Goal: Task Accomplishment & Management: Manage account settings

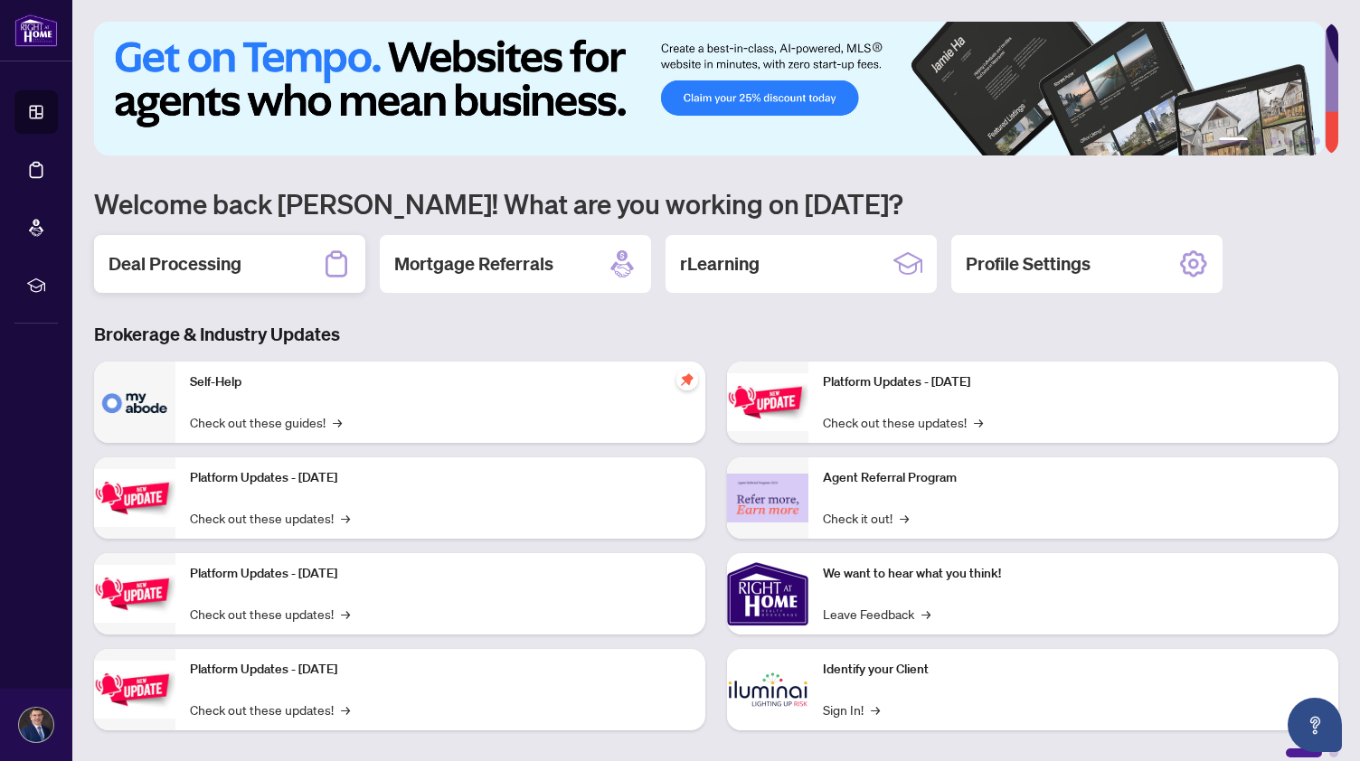
scroll to position [14, 0]
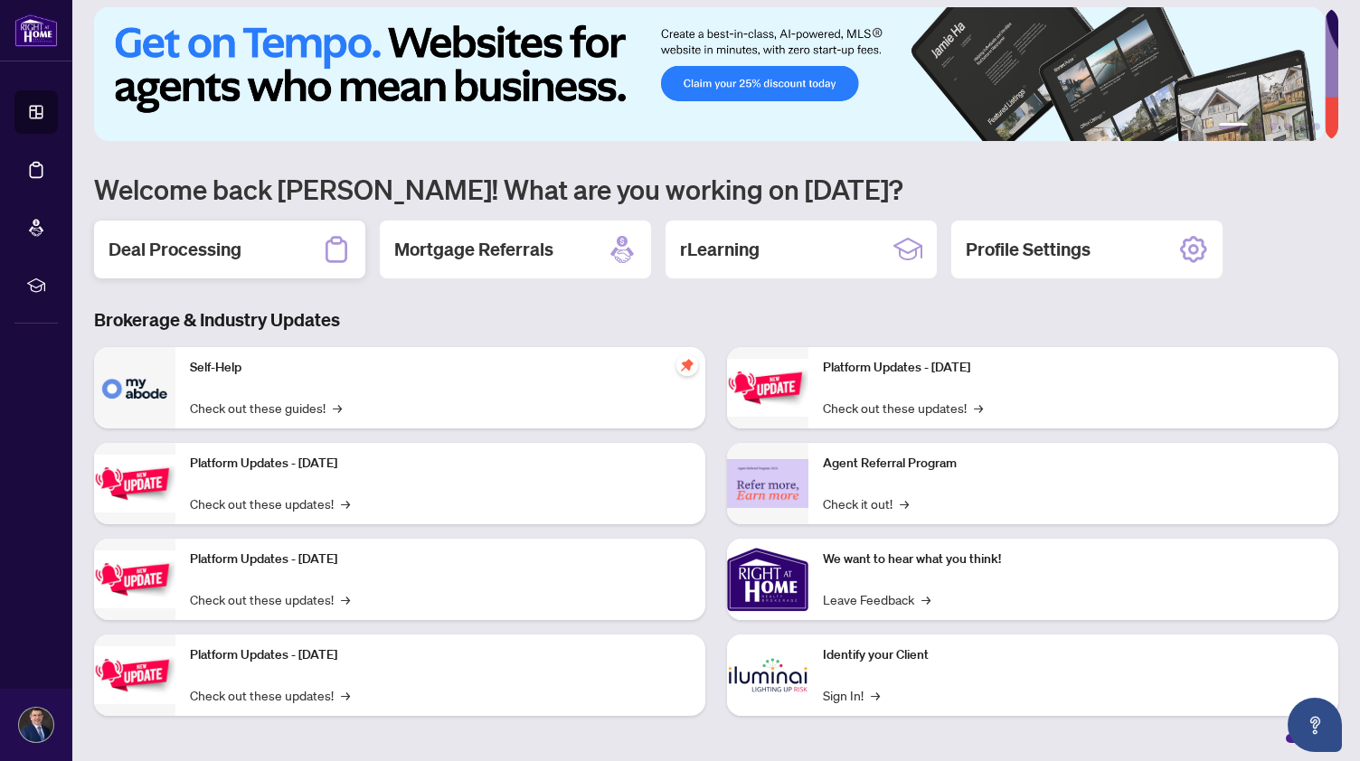
click at [212, 227] on div "Deal Processing" at bounding box center [229, 250] width 271 height 58
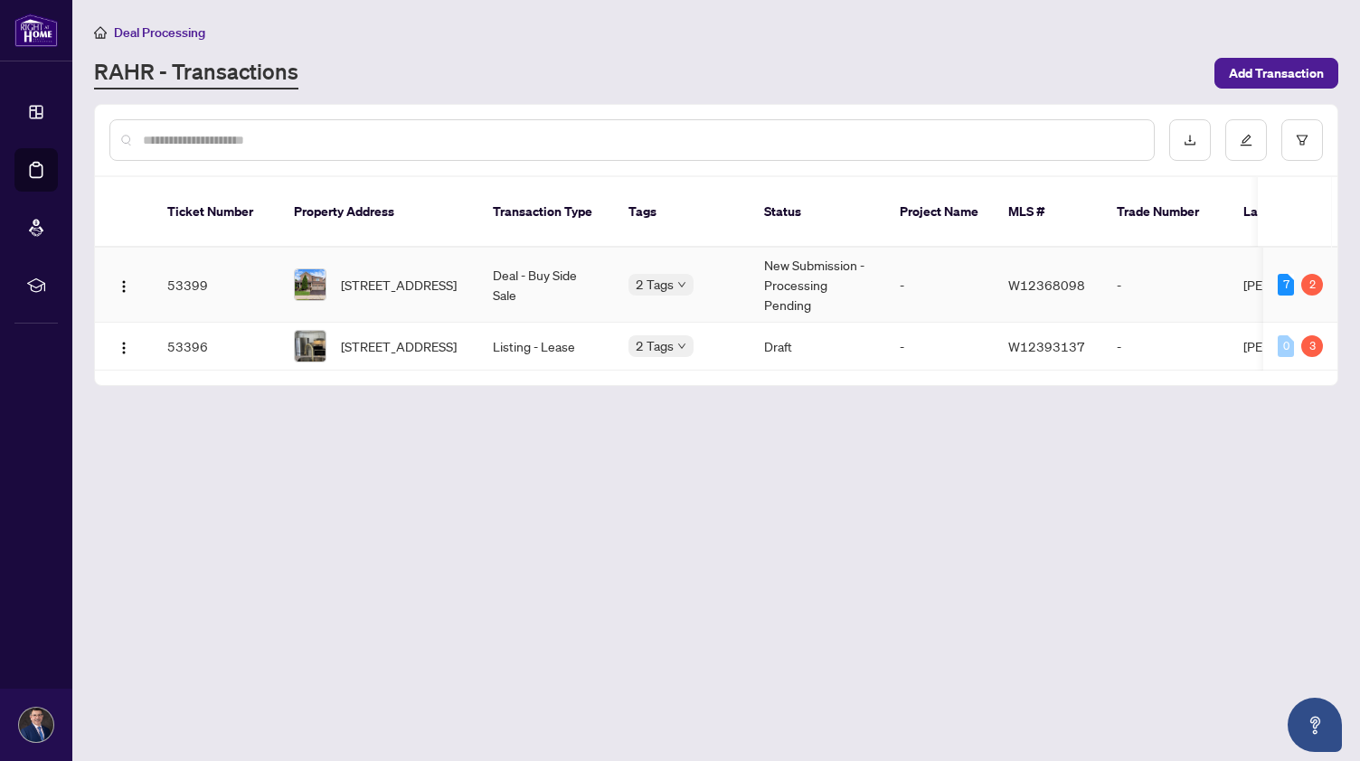
click at [354, 275] on span "[STREET_ADDRESS]" at bounding box center [399, 285] width 116 height 20
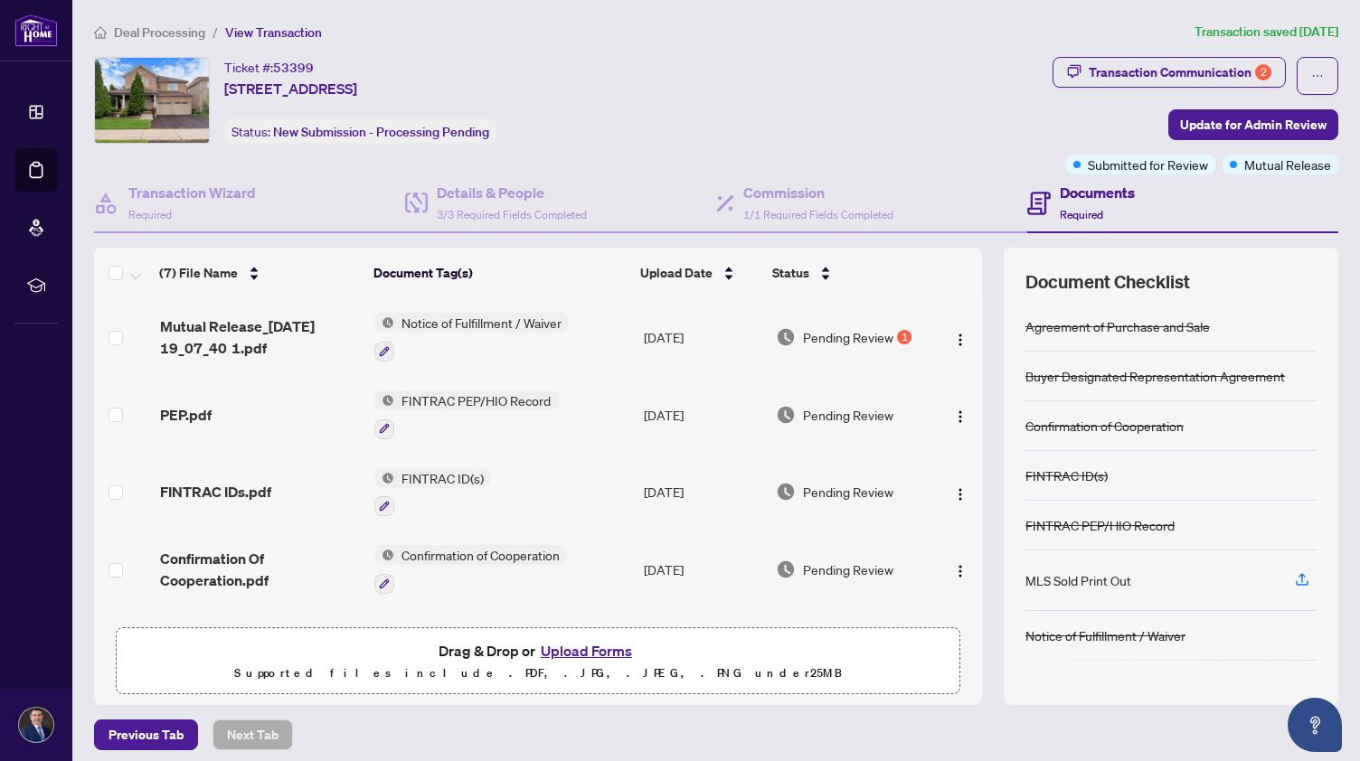
scroll to position [7, 0]
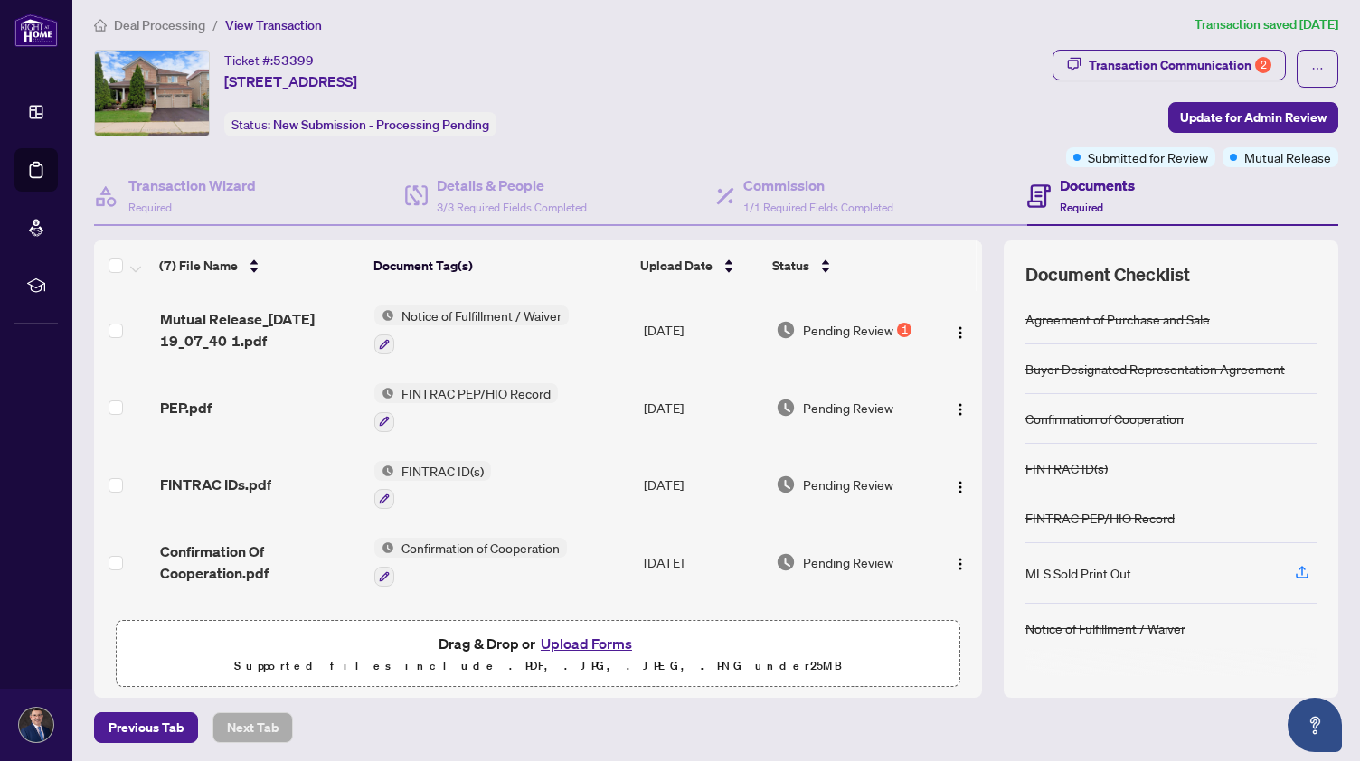
click at [1294, 673] on div "Document Checklist Agreement of Purchase and Sale Buyer Designated Representati…" at bounding box center [1170, 468] width 334 height 457
click at [1094, 675] on div "Document Checklist Agreement of Purchase and Sale Buyer Designated Representati…" at bounding box center [1170, 468] width 334 height 457
click at [1036, 659] on div at bounding box center [1170, 662] width 291 height 29
click at [575, 639] on button "Upload Forms" at bounding box center [586, 644] width 102 height 24
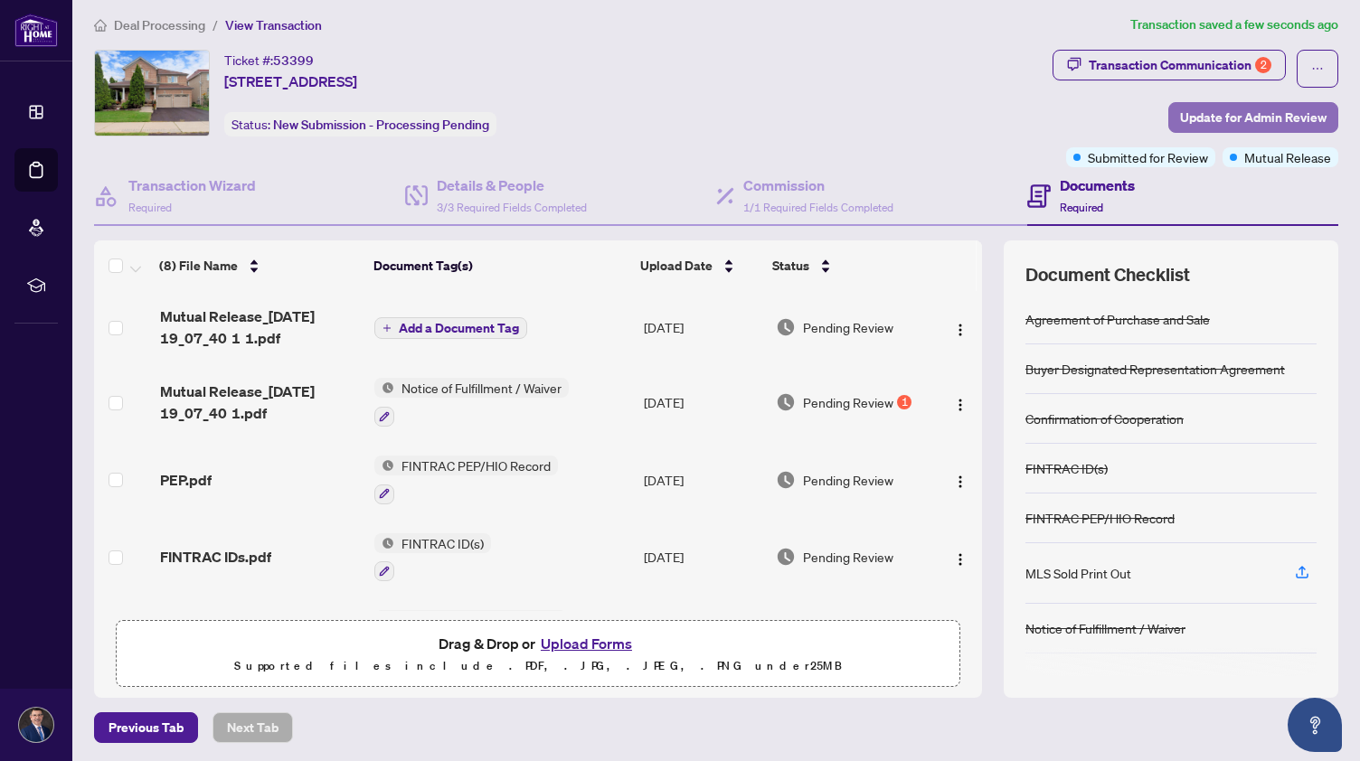
click at [1233, 113] on span "Update for Admin Review" at bounding box center [1253, 117] width 146 height 29
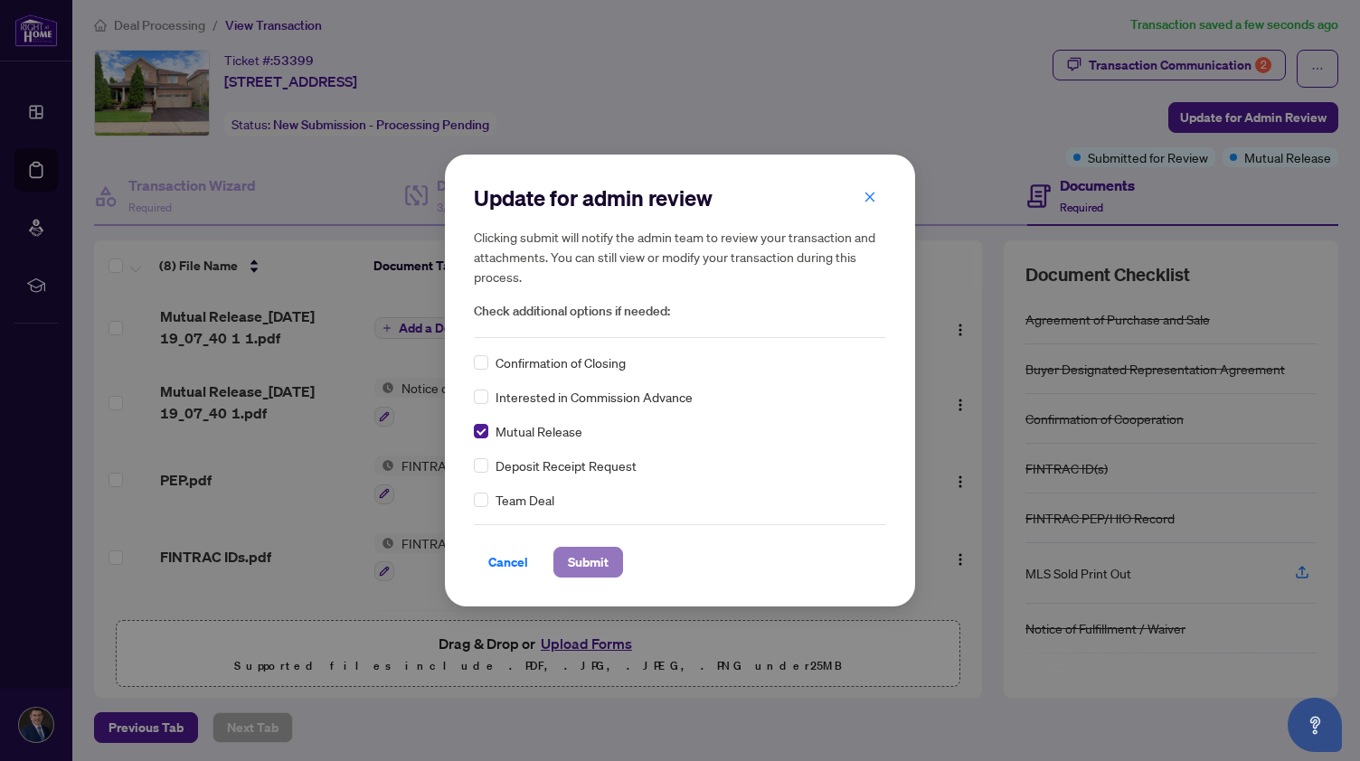
click at [588, 560] on span "Submit" at bounding box center [588, 562] width 41 height 29
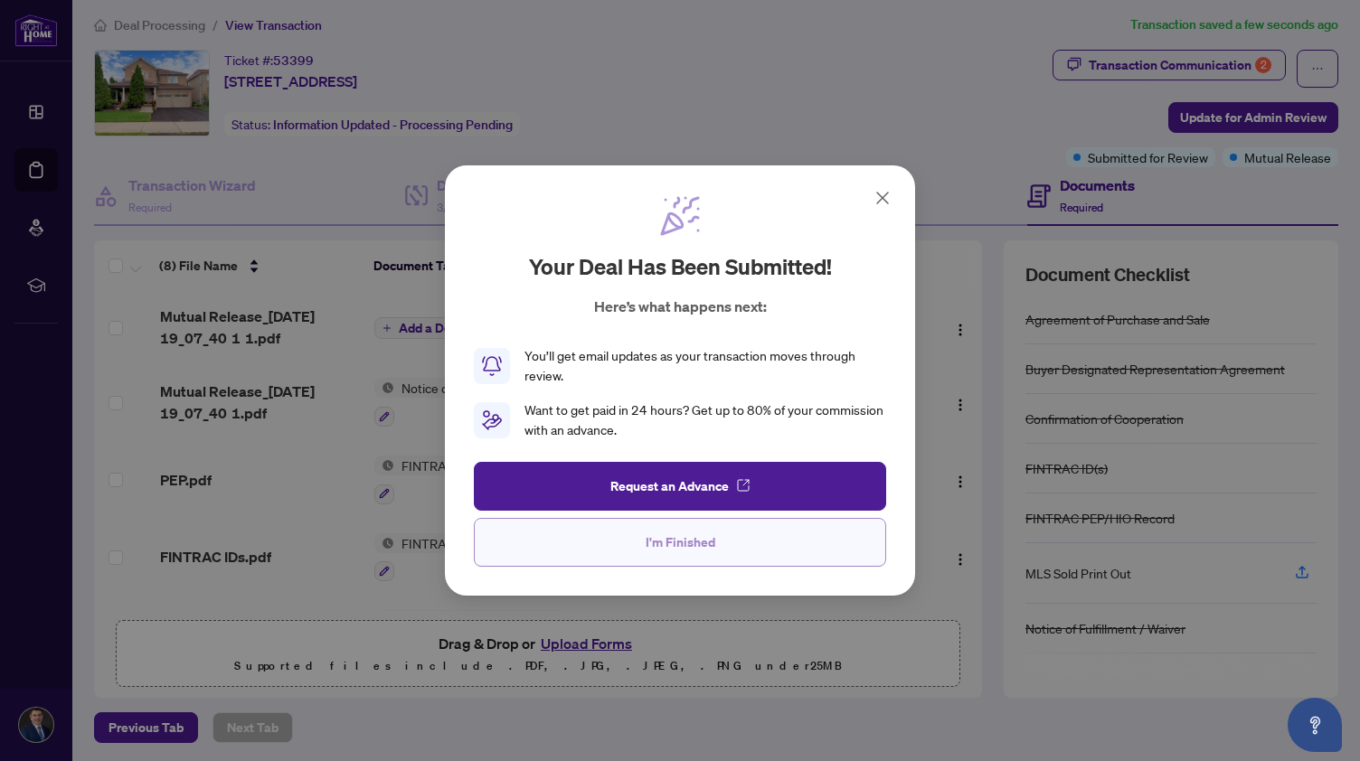
click at [680, 540] on span "I'm Finished" at bounding box center [680, 542] width 70 height 29
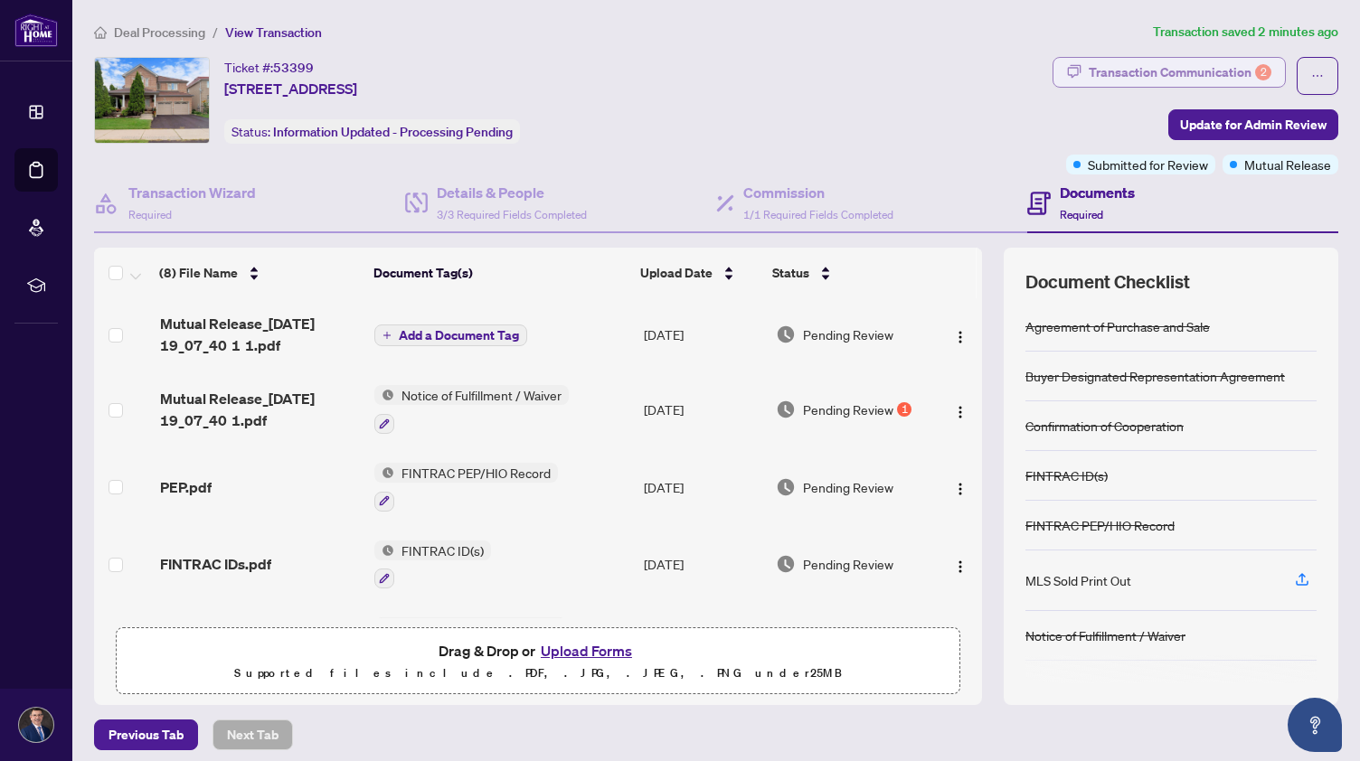
click at [1166, 68] on div "Transaction Communication 2" at bounding box center [1179, 72] width 183 height 29
